Goal: Transaction & Acquisition: Purchase product/service

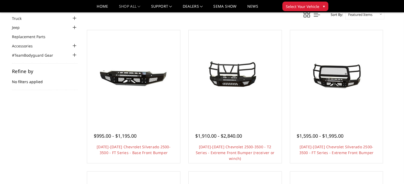
scroll to position [31, 0]
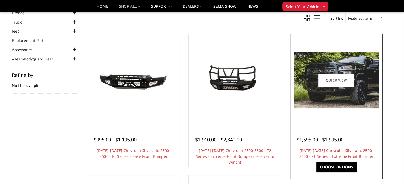
click at [326, 94] on img at bounding box center [336, 80] width 85 height 57
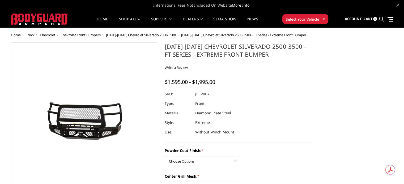
click at [235, 162] on select "Choose Options Bare Metal Gloss Black Powder Coat Textured Black Powder Coat" at bounding box center [202, 161] width 74 height 10
select select "3243"
click at [165, 156] on select "Choose Options Bare Metal Gloss Black Powder Coat Textured Black Powder Coat" at bounding box center [202, 161] width 74 height 10
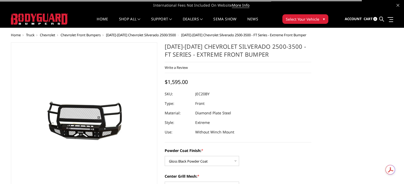
click at [301, 148] on section "[DATE]-[DATE] Chevrolet Silverado 2500-3500 - FT Series - Extreme Front Bumper …" at bounding box center [238, 173] width 154 height 263
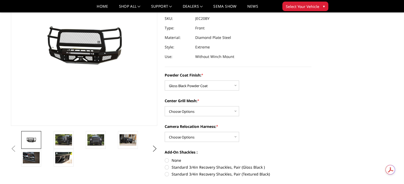
scroll to position [74, 0]
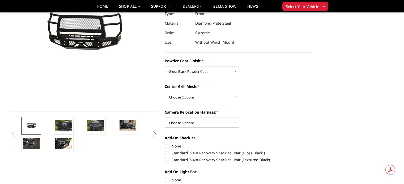
click at [236, 99] on select "Choose Options WITH Expanded Metal in Center Grill WITHOUT Expanded Metal in Ce…" at bounding box center [202, 97] width 74 height 10
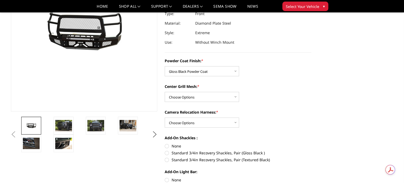
click at [261, 98] on div "Center Grill Mesh: * Choose Options WITH Expanded Metal in Center Grill WITHOUT…" at bounding box center [238, 93] width 146 height 18
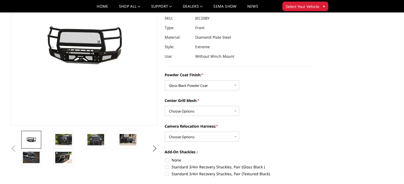
scroll to position [63, 0]
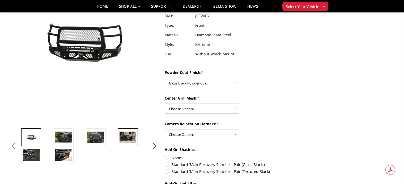
click at [128, 137] on img at bounding box center [127, 137] width 17 height 11
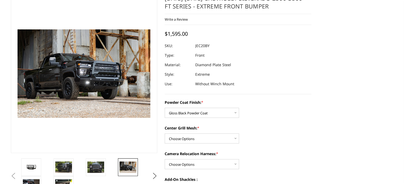
scroll to position [0, 0]
